Goal: Information Seeking & Learning: Understand process/instructions

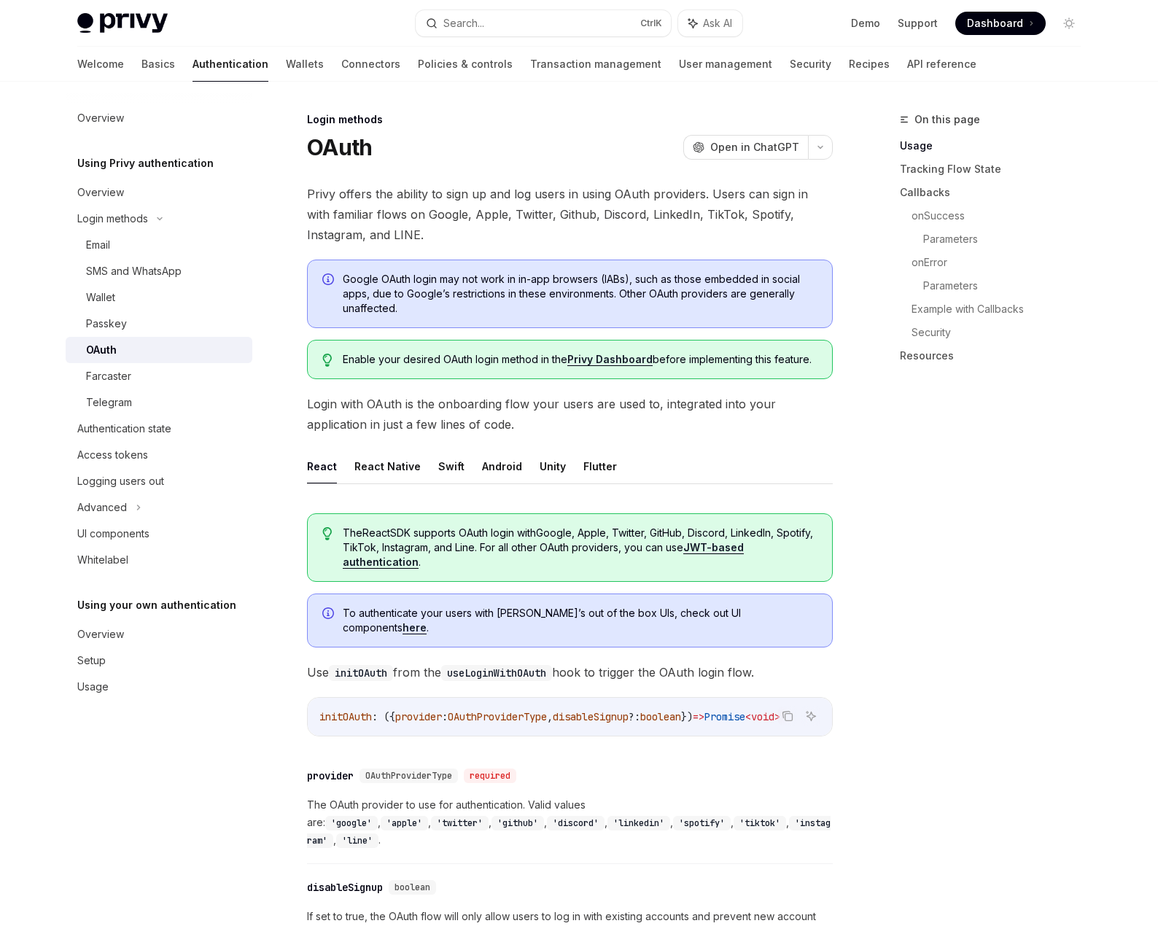
drag, startPoint x: 467, startPoint y: 203, endPoint x: 473, endPoint y: 198, distance: 7.8
click at [470, 203] on span "Privy offers the ability to sign up and log users in using OAuth providers. Use…" at bounding box center [570, 214] width 526 height 61
click at [470, 198] on span "Privy offers the ability to sign up and log users in using OAuth providers. Use…" at bounding box center [570, 214] width 526 height 61
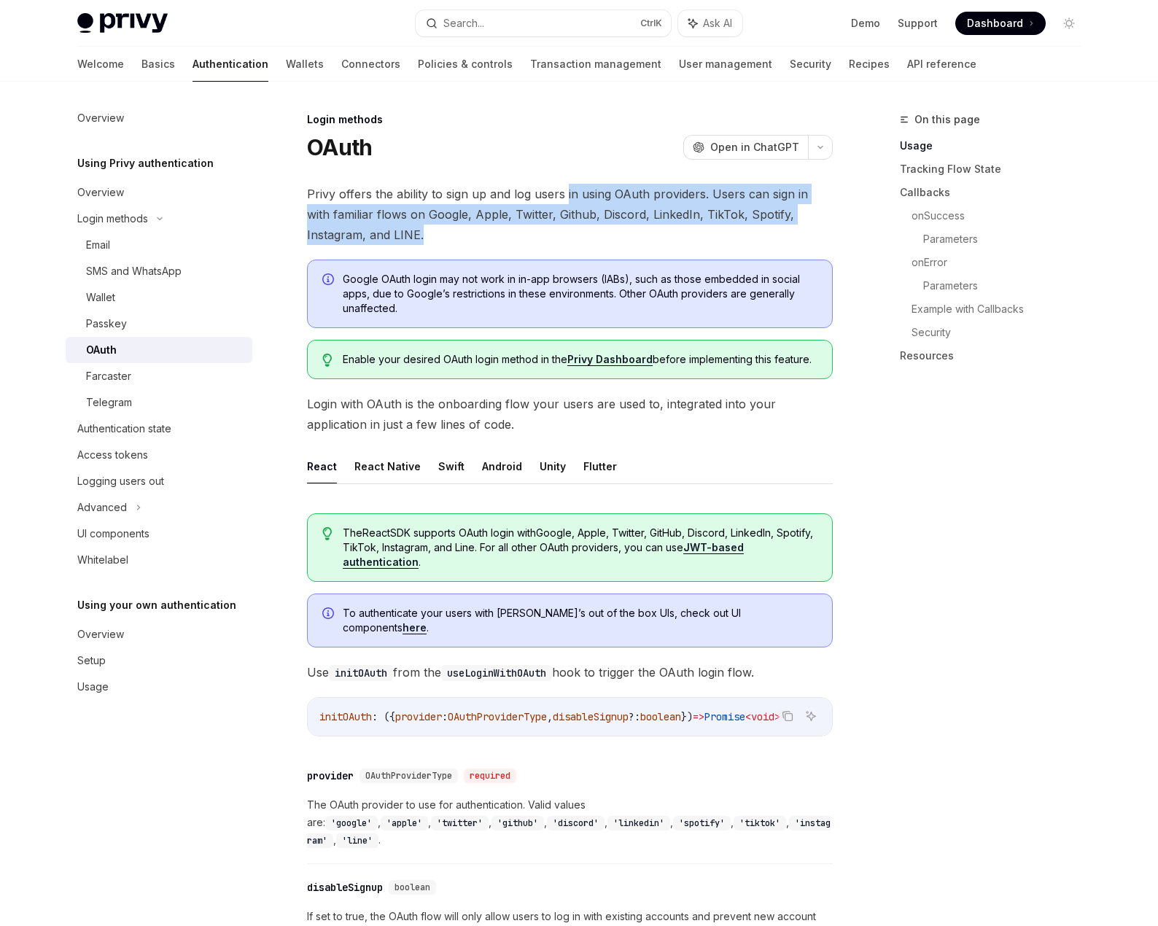
drag, startPoint x: 567, startPoint y: 182, endPoint x: 608, endPoint y: 237, distance: 68.7
click at [608, 237] on span "Privy offers the ability to sign up and log users in using OAuth providers. Use…" at bounding box center [570, 214] width 526 height 61
drag, startPoint x: 298, startPoint y: 179, endPoint x: 532, endPoint y: 244, distance: 242.2
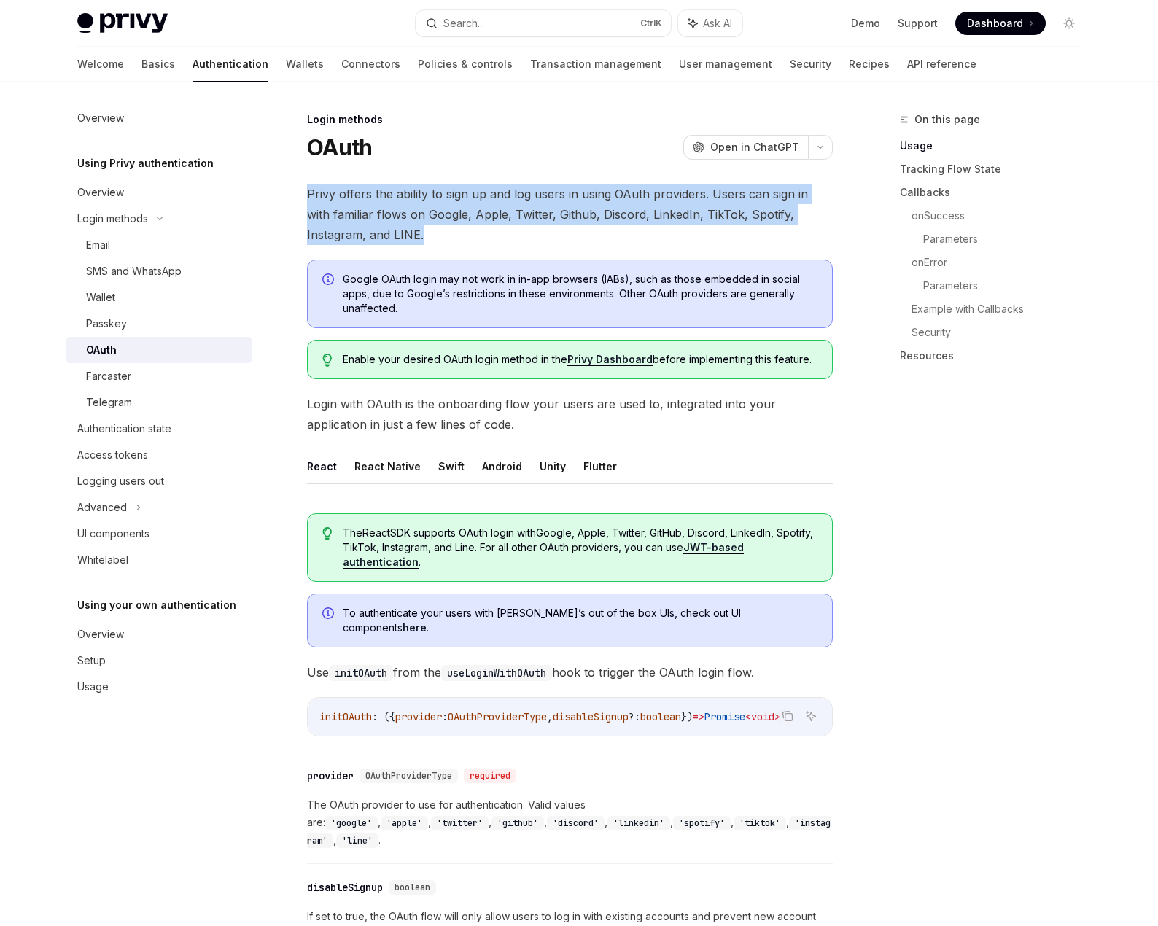
click at [532, 244] on span "Privy offers the ability to sign up and log users in using OAuth providers. Use…" at bounding box center [570, 214] width 526 height 61
drag, startPoint x: 488, startPoint y: 244, endPoint x: 322, endPoint y: 191, distance: 174.6
click at [322, 191] on span "Privy offers the ability to sign up and log users in using OAuth providers. Use…" at bounding box center [570, 214] width 526 height 61
drag, startPoint x: 319, startPoint y: 189, endPoint x: 501, endPoint y: 239, distance: 189.1
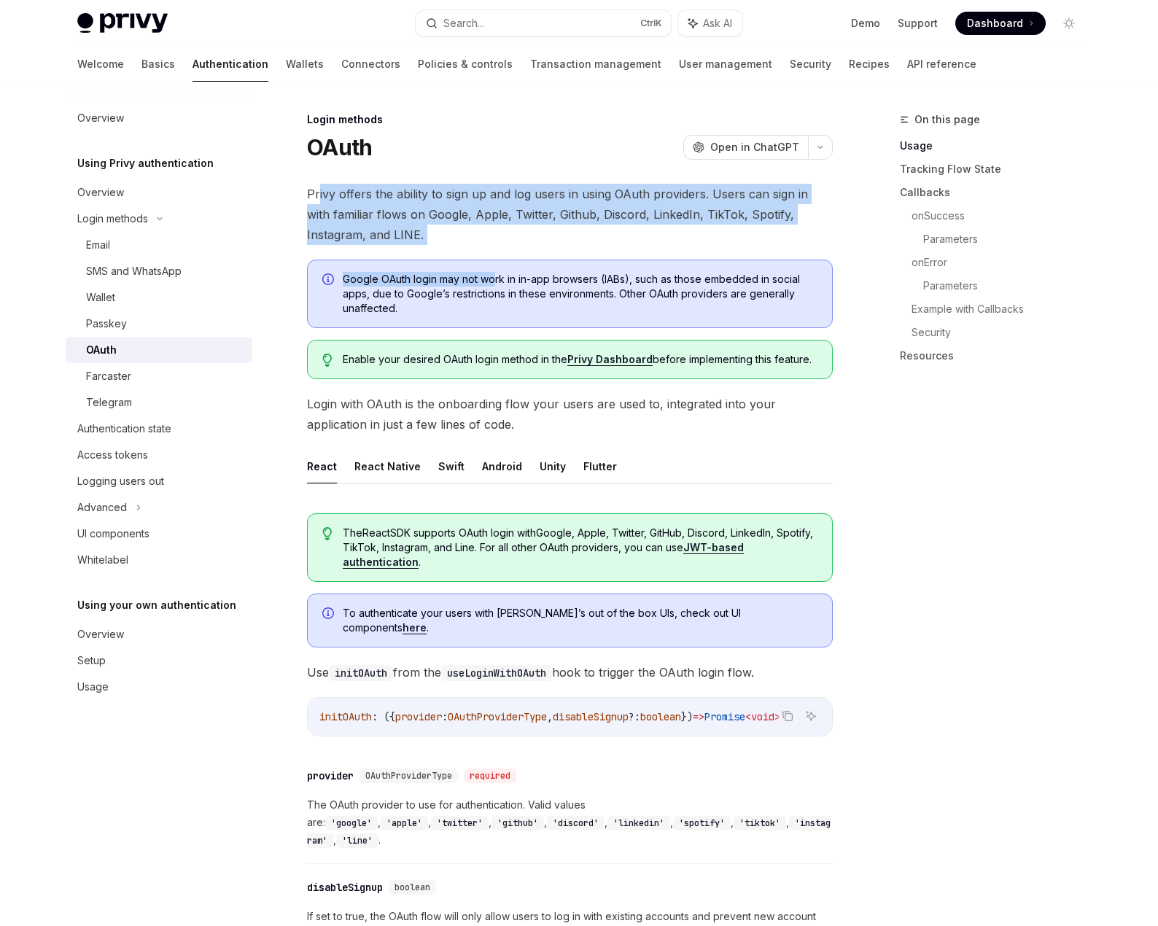
click at [499, 244] on span "Privy offers the ability to sign up and log users in using OAuth providers. Use…" at bounding box center [570, 214] width 526 height 61
click at [501, 239] on span "Privy offers the ability to sign up and log users in using OAuth providers. Use…" at bounding box center [570, 214] width 526 height 61
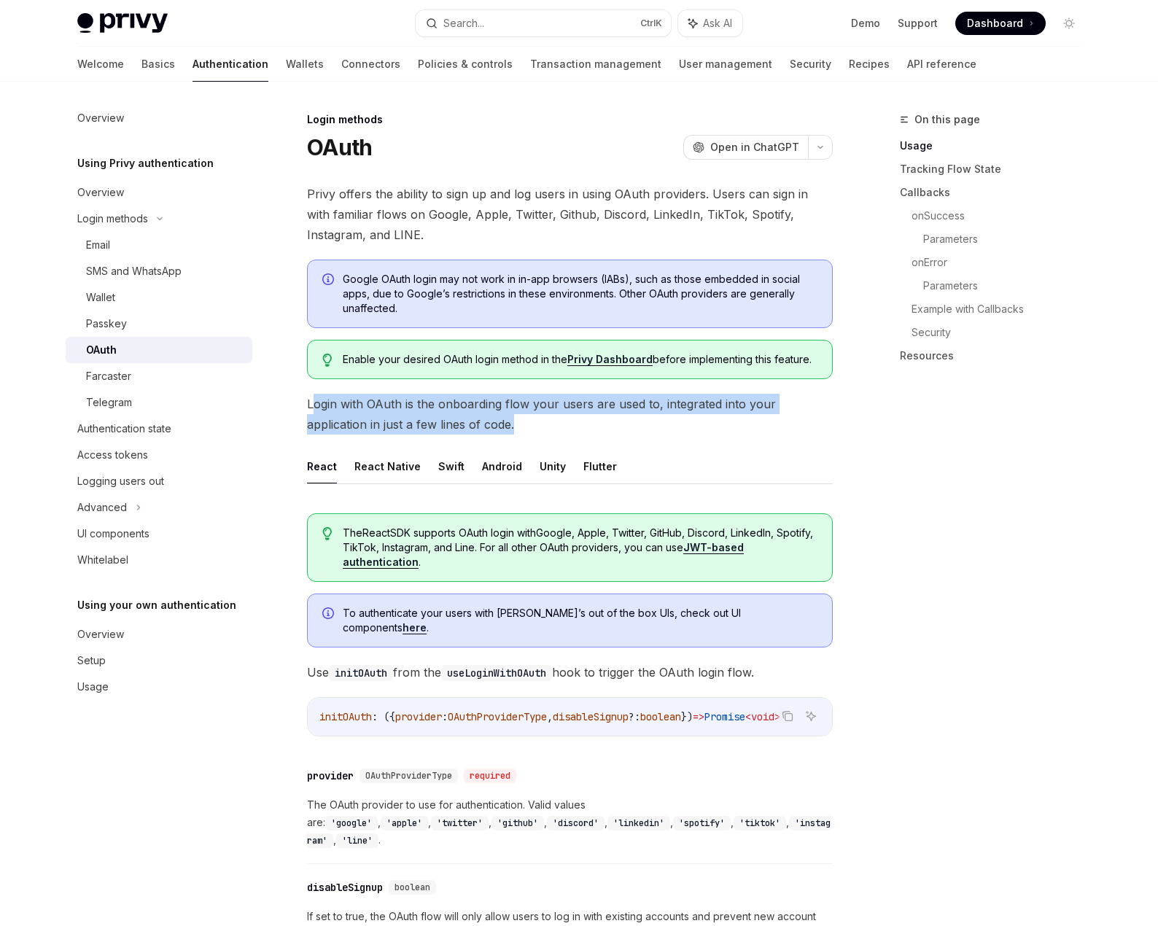
drag, startPoint x: 320, startPoint y: 390, endPoint x: 562, endPoint y: 429, distance: 245.2
click at [562, 429] on span "Login with OAuth is the onboarding flow your users are used to, integrated into…" at bounding box center [570, 414] width 526 height 41
drag, startPoint x: 535, startPoint y: 432, endPoint x: 299, endPoint y: 398, distance: 238.6
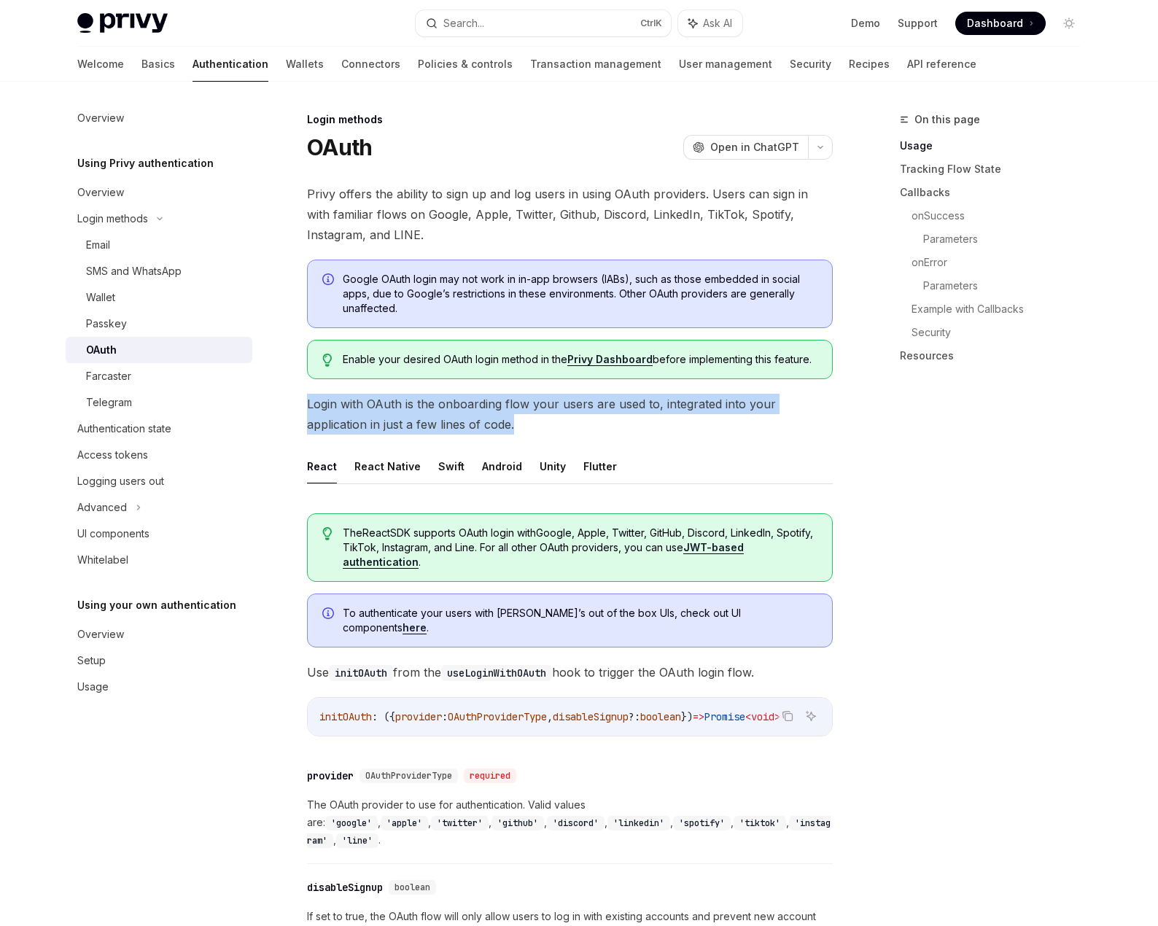
drag, startPoint x: 299, startPoint y: 396, endPoint x: 561, endPoint y: 436, distance: 264.8
